Goal: Check status: Check status

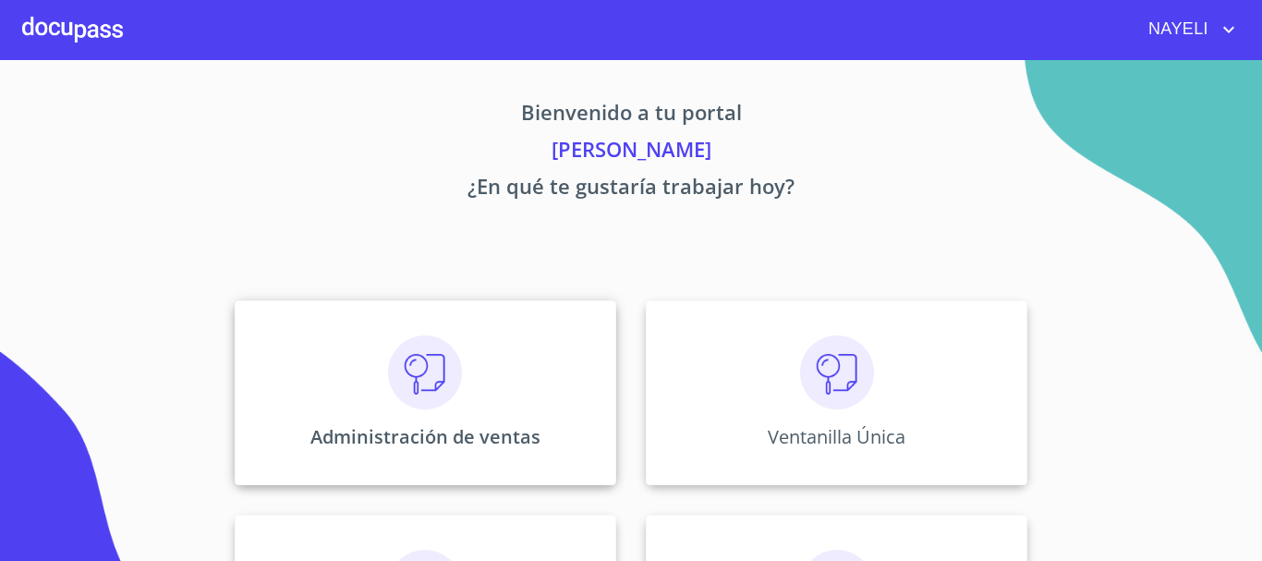
click at [474, 361] on div "Administración de ventas" at bounding box center [426, 392] width 382 height 185
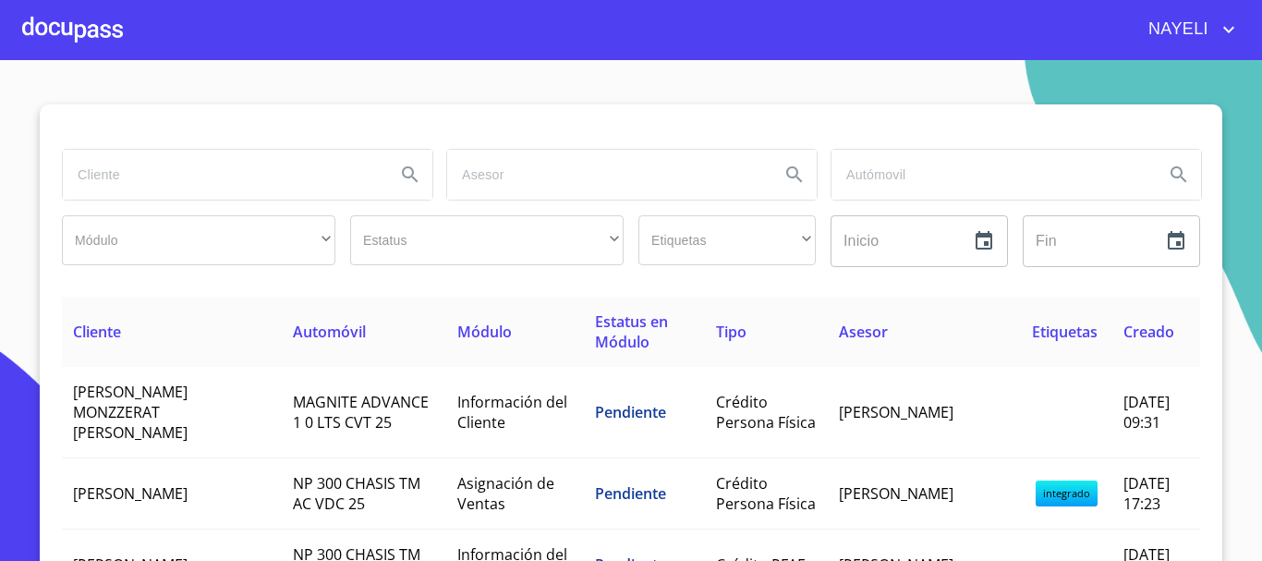
click at [202, 186] on input "search" at bounding box center [222, 175] width 318 height 50
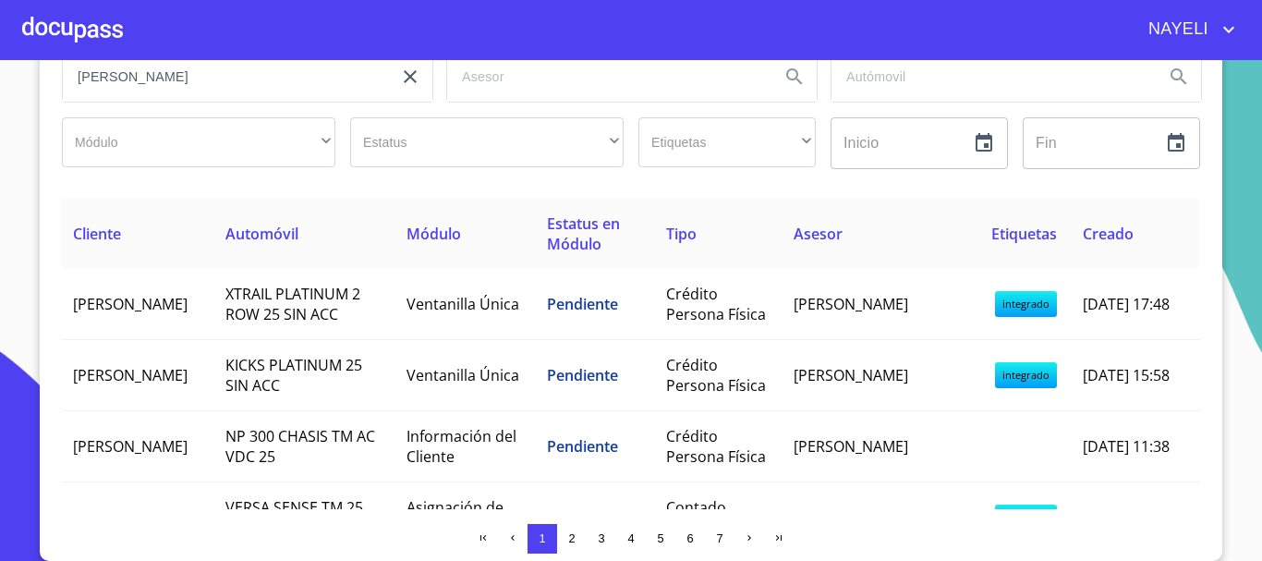
click at [209, 81] on input "[PERSON_NAME]" at bounding box center [222, 77] width 318 height 50
click at [183, 82] on input "[PERSON_NAME]" at bounding box center [222, 77] width 318 height 50
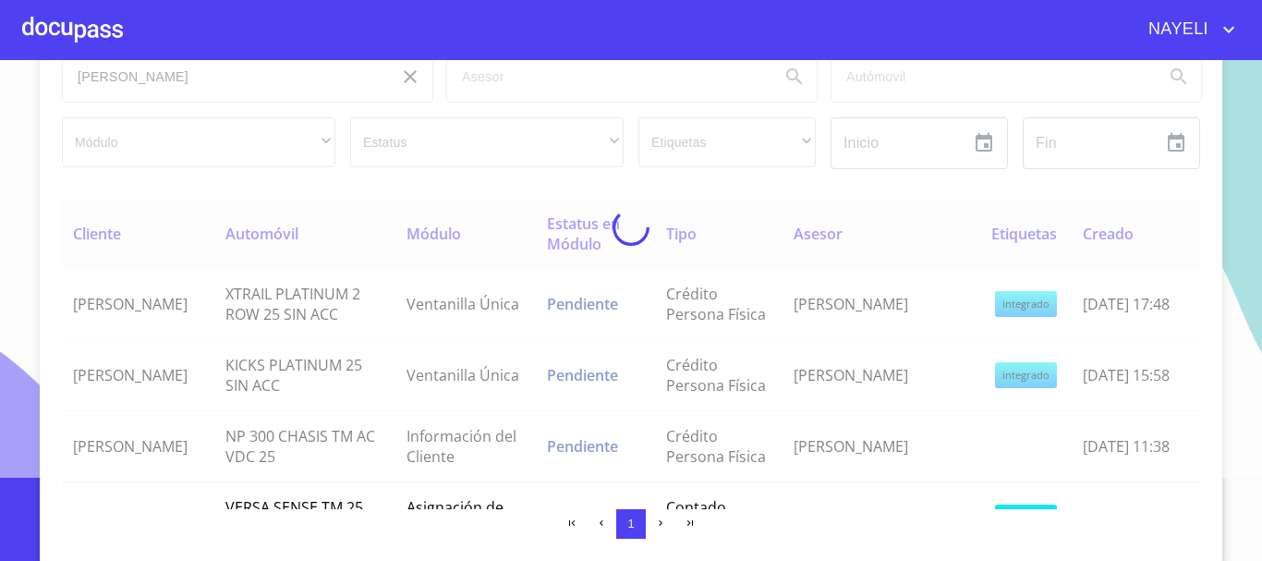
click at [193, 75] on div at bounding box center [631, 227] width 1262 height 501
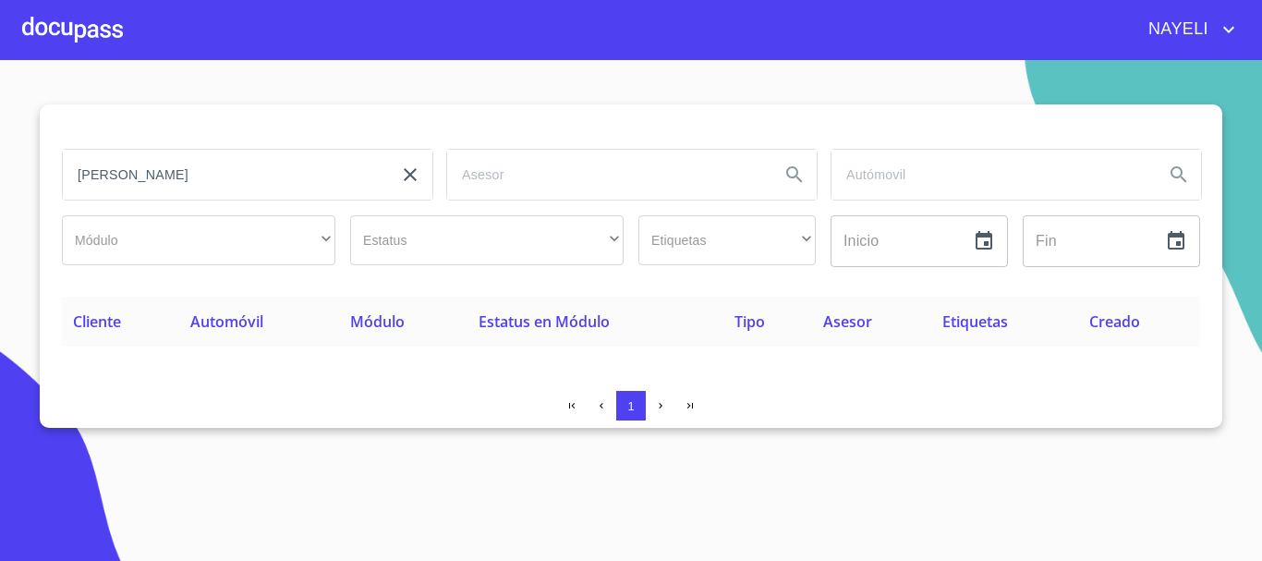
click at [177, 172] on input "[PERSON_NAME]" at bounding box center [222, 175] width 318 height 50
type input "[PERSON_NAME]"
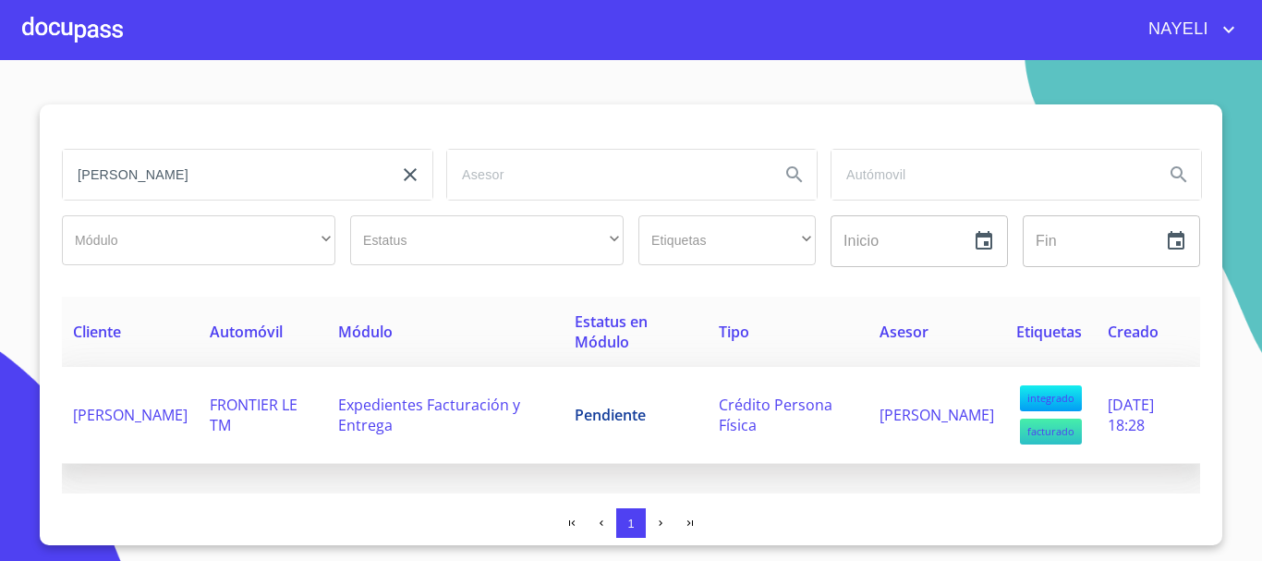
click at [564, 410] on td "Expedientes Facturación y Entrega" at bounding box center [445, 415] width 237 height 97
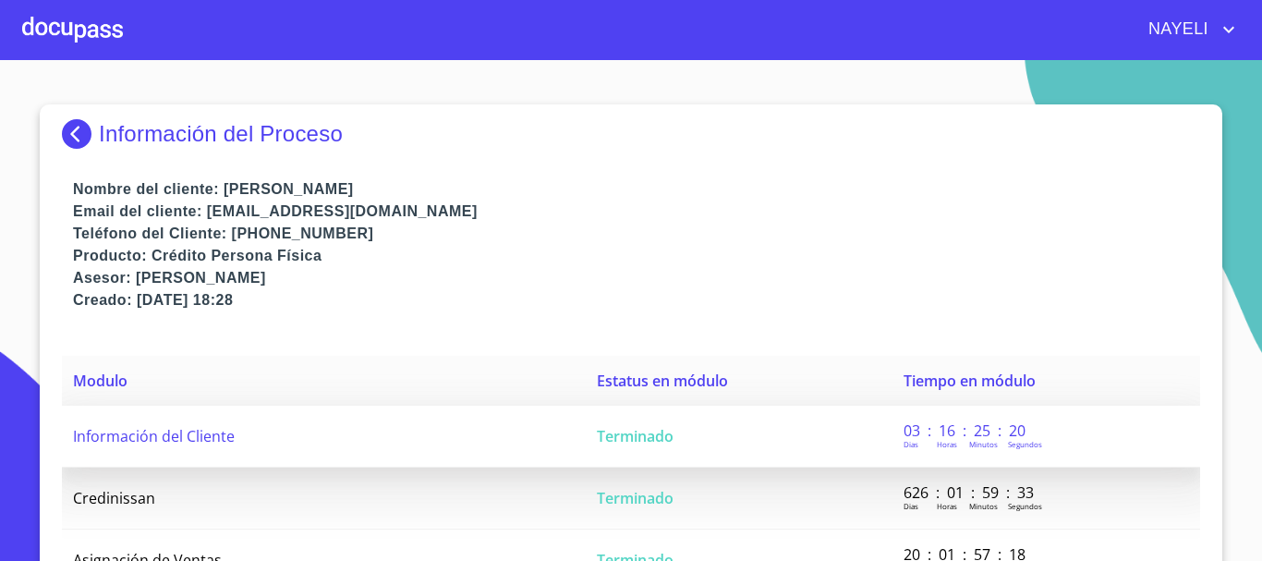
click at [555, 442] on td "Información del Cliente" at bounding box center [324, 437] width 524 height 62
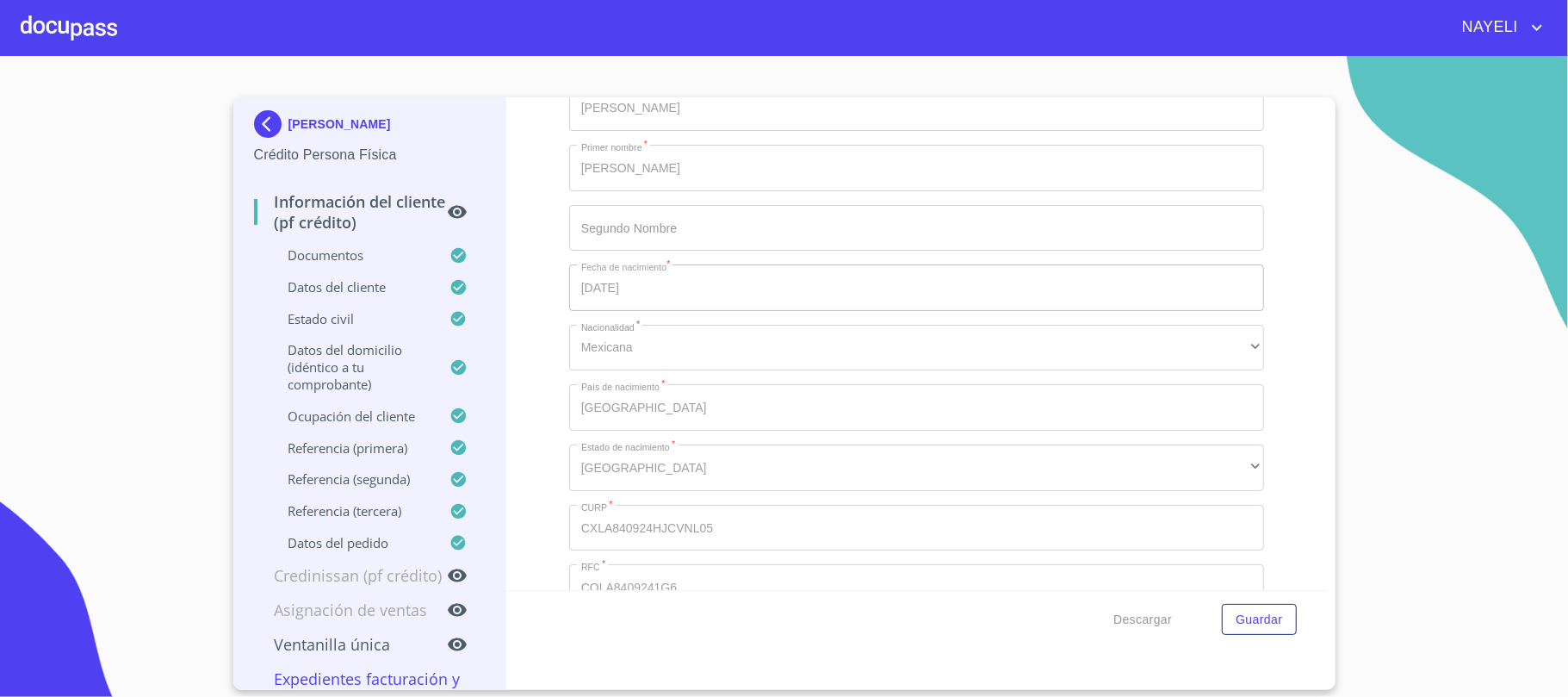
scroll to position [3920, 0]
drag, startPoint x: 1062, startPoint y: 1, endPoint x: 971, endPoint y: 187, distance: 207.1
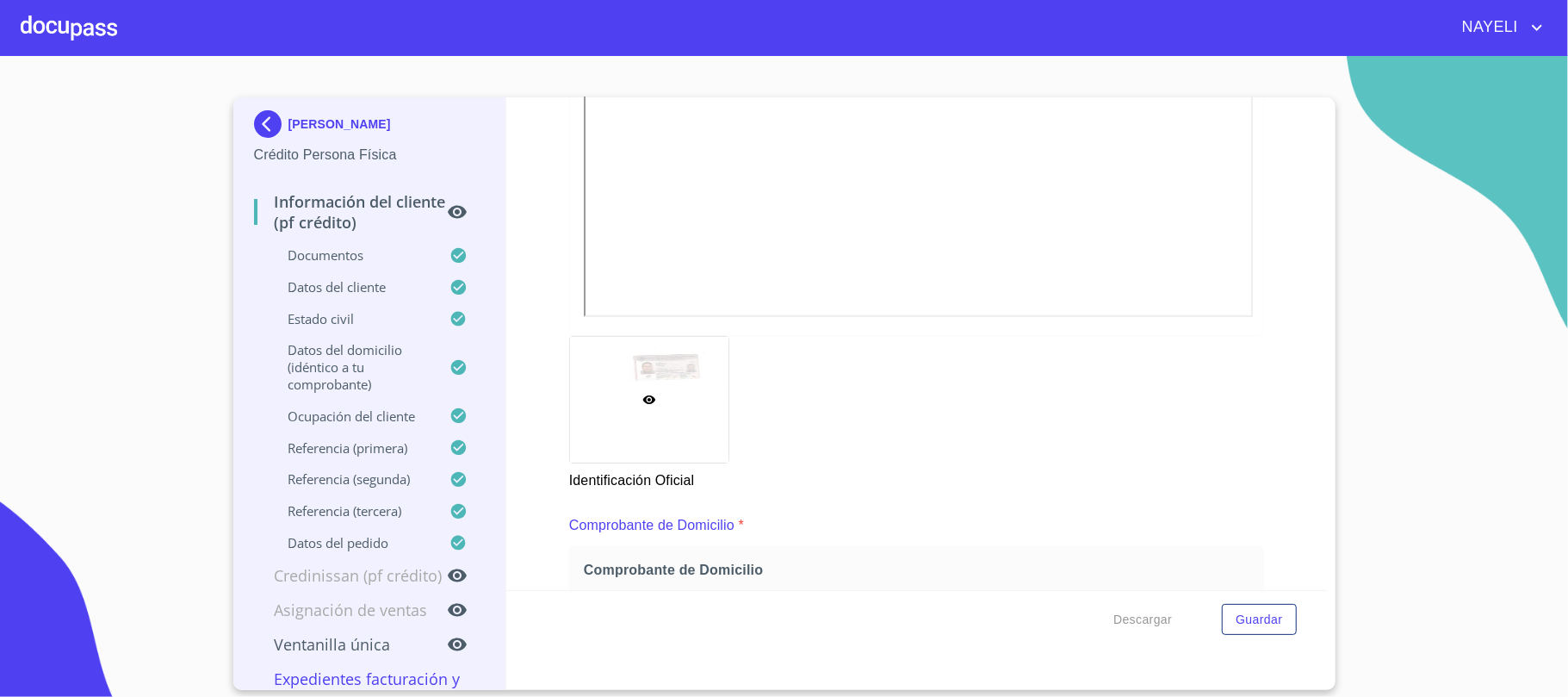
scroll to position [398, 0]
